Goal: Task Accomplishment & Management: Use online tool/utility

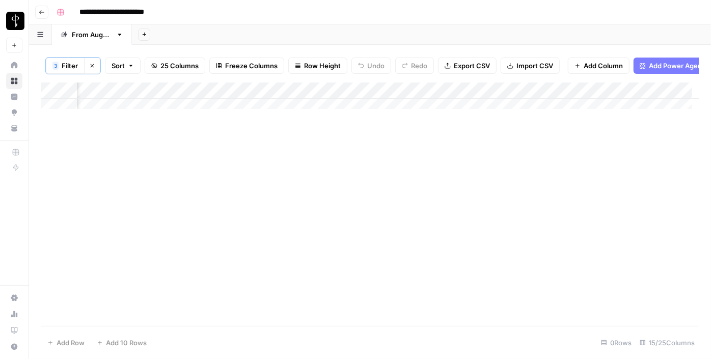
scroll to position [0, 439]
click at [90, 66] on icon "button" at bounding box center [92, 66] width 6 height 6
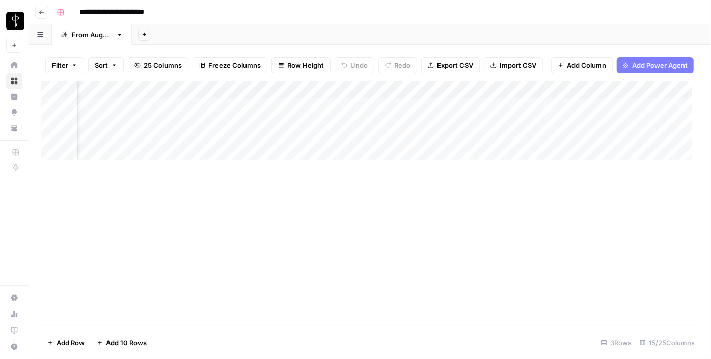
scroll to position [0, 337]
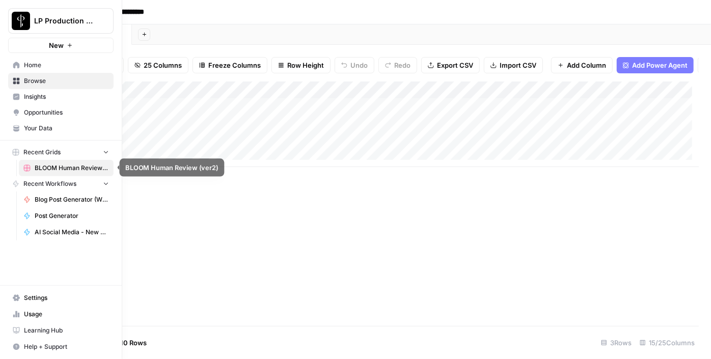
click at [66, 167] on span "BLOOM Human Review (ver2)" at bounding box center [72, 168] width 74 height 9
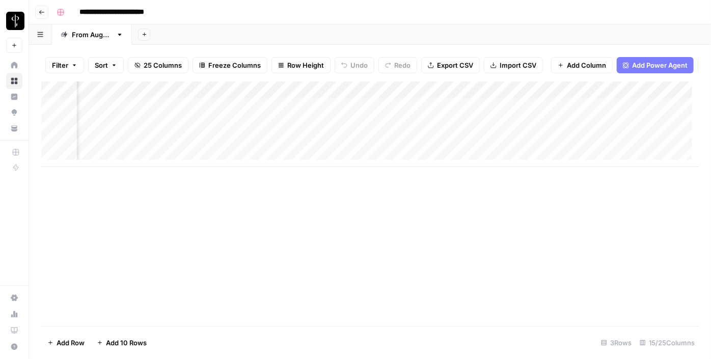
scroll to position [0, 624]
drag, startPoint x: 121, startPoint y: 196, endPoint x: 120, endPoint y: 191, distance: 5.1
click at [121, 196] on div "Add Column" at bounding box center [370, 204] width 658 height 245
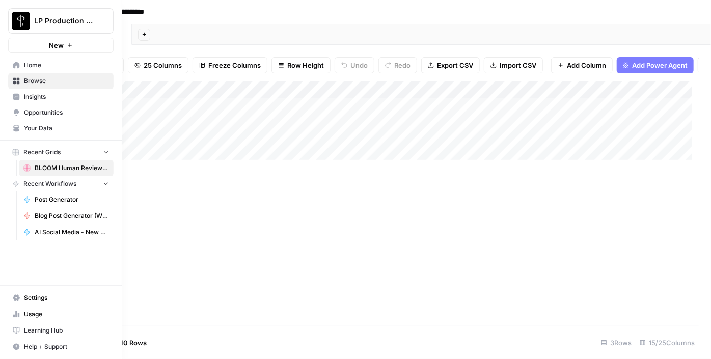
click at [21, 66] on link "Home" at bounding box center [60, 65] width 105 height 16
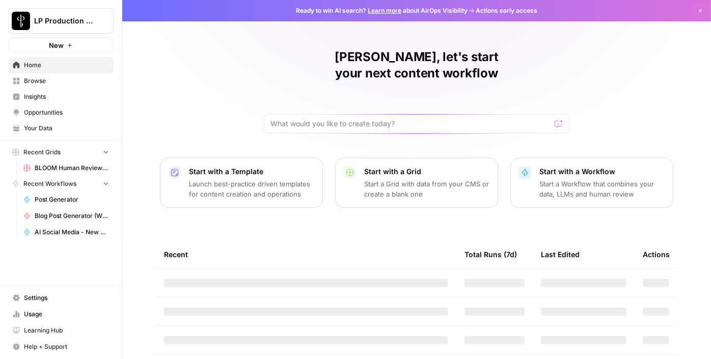
click at [57, 171] on span "BLOOM Human Review (ver2)" at bounding box center [72, 168] width 74 height 9
